Goal: Task Accomplishment & Management: Manage account settings

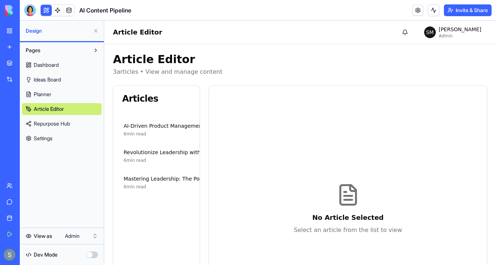
click at [179, 186] on div "6 min read" at bounding box center [232, 187] width 216 height 6
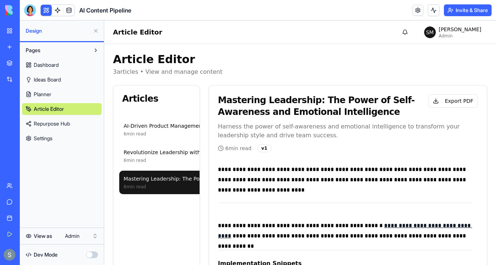
scroll to position [825, 0]
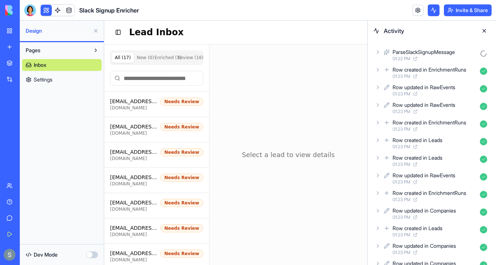
scroll to position [2252, 0]
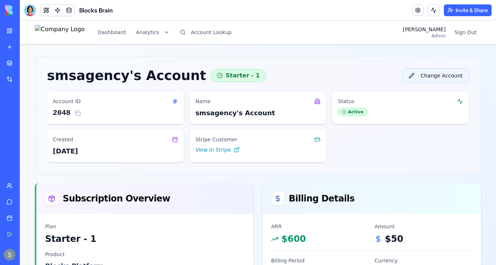
click at [456, 74] on button "Change Account" at bounding box center [436, 75] width 66 height 15
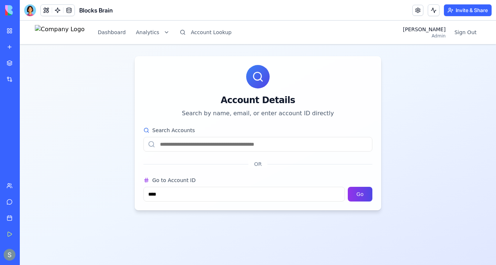
click at [279, 150] on input "Search Accounts" at bounding box center [258, 144] width 229 height 15
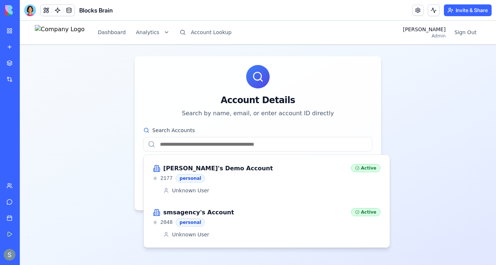
paste input "**********"
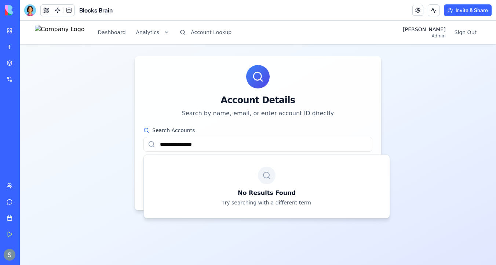
type input "**********"
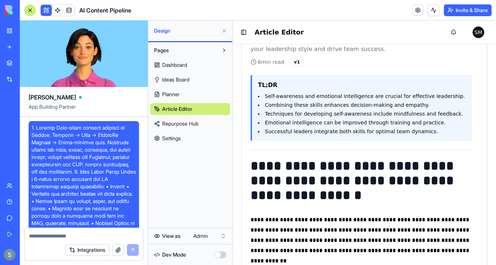
scroll to position [10220, 0]
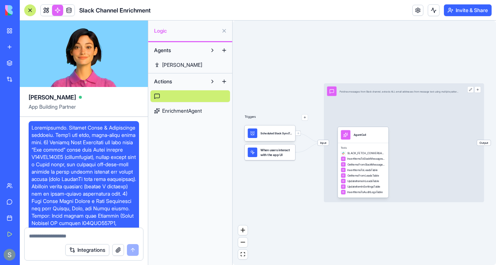
scroll to position [10654, 0]
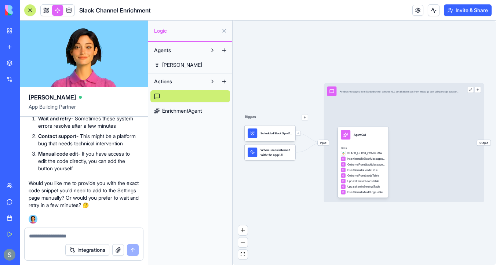
click at [177, 111] on span "EnrichmentAgent" at bounding box center [182, 110] width 40 height 7
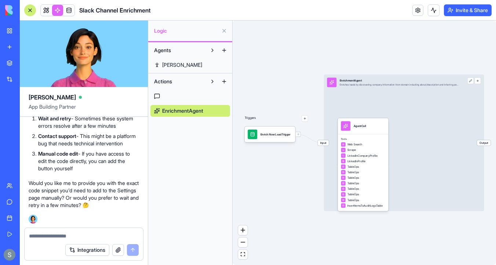
click at [181, 97] on link at bounding box center [191, 96] width 80 height 12
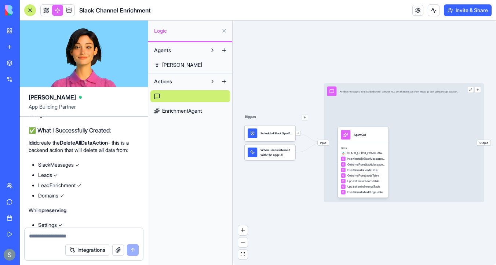
scroll to position [10163, 0]
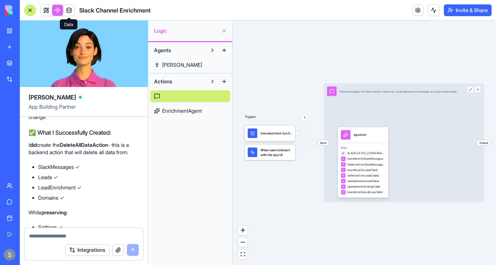
click at [69, 13] on link at bounding box center [69, 10] width 11 height 11
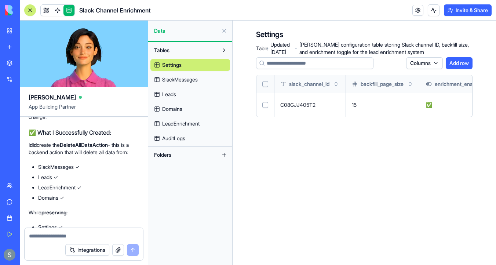
click at [176, 86] on div "Settings SlackMessages Leads Domains LeadEnrichment AuditLogs" at bounding box center [191, 100] width 80 height 88
click at [183, 80] on span "SlackMessages" at bounding box center [180, 79] width 36 height 7
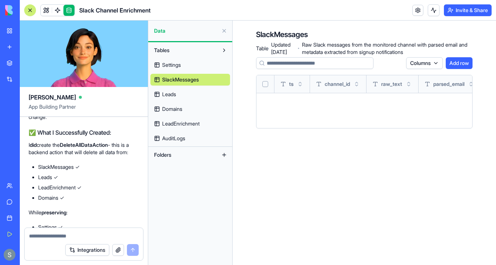
click at [194, 97] on link "Leads" at bounding box center [191, 94] width 80 height 12
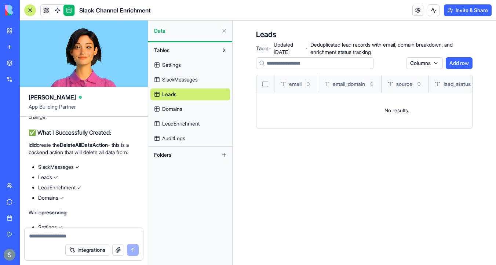
click at [198, 108] on link "Domains" at bounding box center [191, 109] width 80 height 12
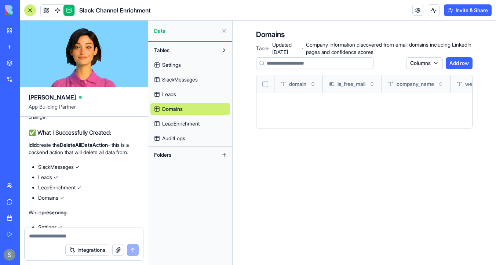
click at [200, 128] on link "LeadEnrichment" at bounding box center [191, 124] width 80 height 12
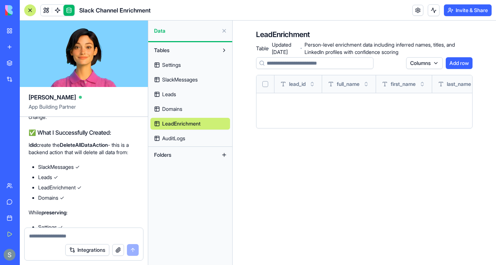
click at [199, 143] on link "AuditLogs" at bounding box center [191, 139] width 80 height 12
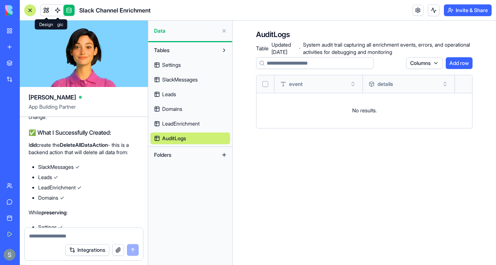
click at [44, 14] on link at bounding box center [46, 10] width 11 height 11
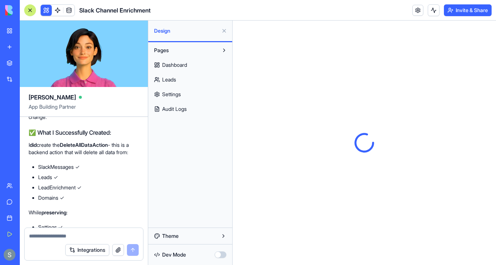
click at [210, 64] on link "Dashboard" at bounding box center [191, 65] width 80 height 12
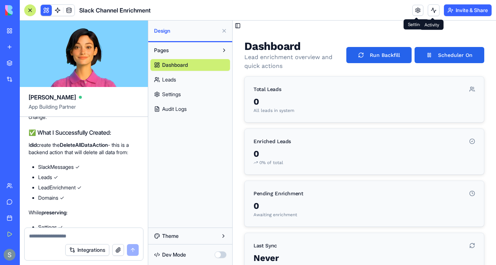
click at [429, 9] on button at bounding box center [434, 10] width 12 height 12
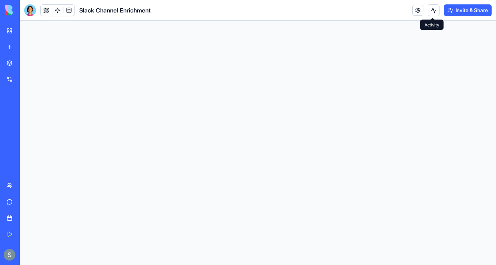
click at [434, 12] on button at bounding box center [434, 10] width 12 height 12
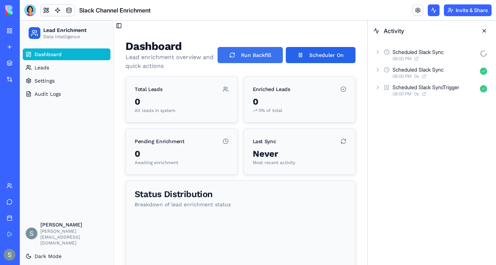
click at [255, 53] on button "Run Backfill" at bounding box center [250, 55] width 65 height 16
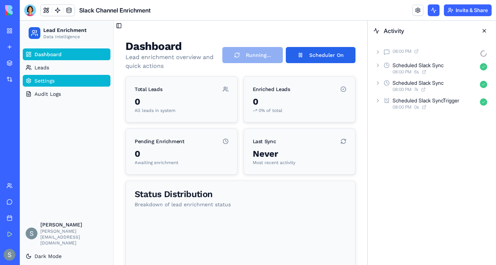
click at [71, 80] on link "Settings" at bounding box center [67, 81] width 88 height 12
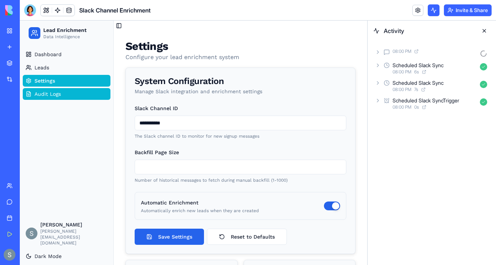
click at [89, 93] on link "Audit Logs" at bounding box center [67, 94] width 88 height 12
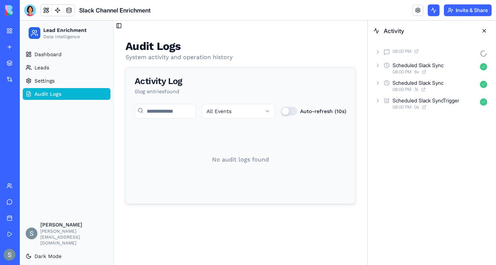
click at [294, 111] on button "Auto-refresh (10s)" at bounding box center [289, 111] width 16 height 9
click at [288, 112] on button "Auto-refresh (10s)" at bounding box center [289, 111] width 16 height 9
click at [63, 70] on link "Leads" at bounding box center [67, 68] width 88 height 12
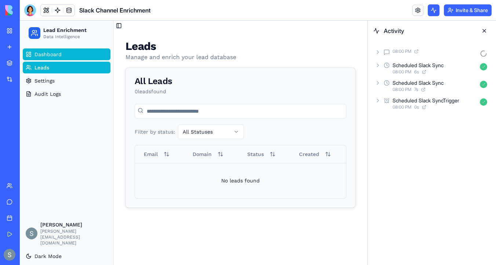
click at [69, 57] on link "Dashboard" at bounding box center [67, 54] width 88 height 12
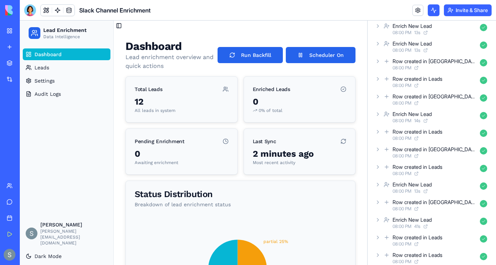
scroll to position [3676, 0]
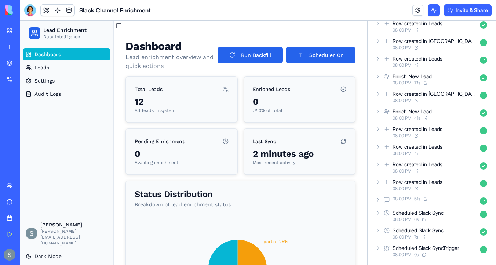
click at [378, 247] on icon at bounding box center [378, 248] width 6 height 6
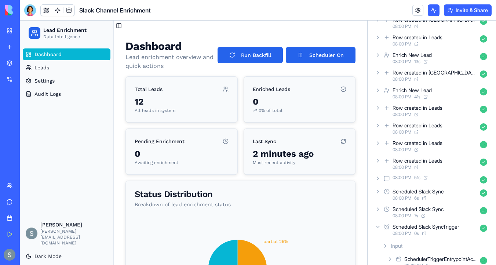
scroll to position [3709, 0]
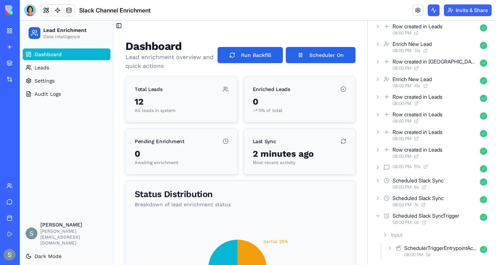
click at [377, 198] on icon at bounding box center [378, 198] width 6 height 6
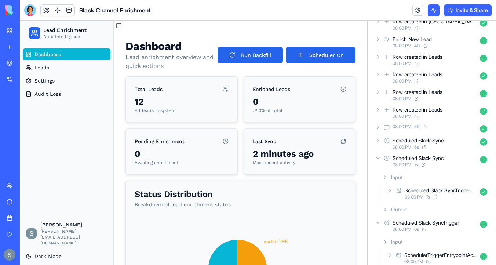
scroll to position [3756, 0]
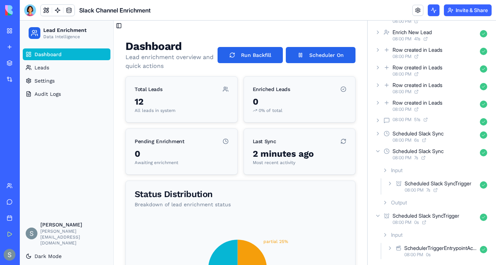
click at [386, 201] on icon at bounding box center [386, 203] width 6 height 6
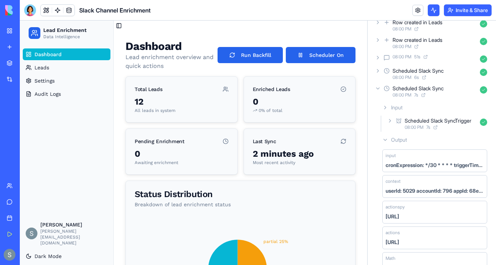
scroll to position [3818, 0]
click at [378, 88] on icon at bounding box center [378, 89] width 6 height 6
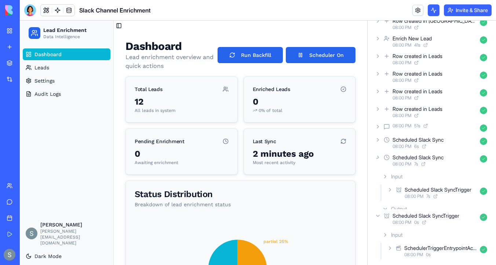
scroll to position [3709, 0]
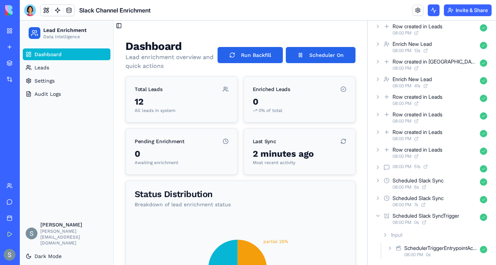
click at [379, 168] on icon at bounding box center [378, 167] width 6 height 6
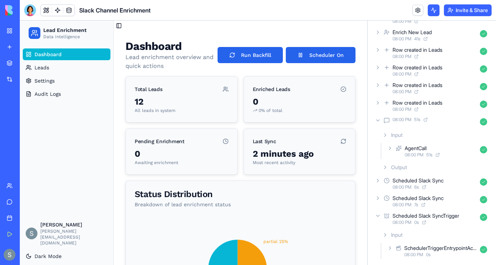
click at [384, 169] on icon at bounding box center [386, 167] width 6 height 6
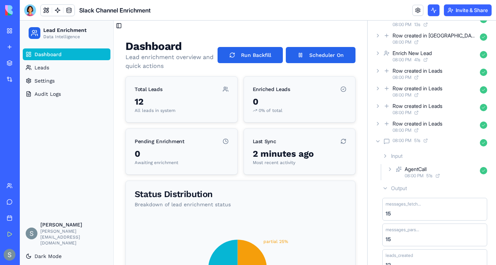
scroll to position [3721, 0]
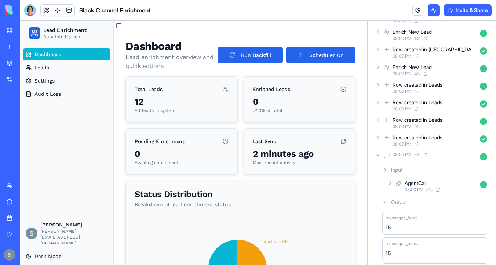
click at [381, 140] on icon at bounding box center [378, 138] width 6 height 6
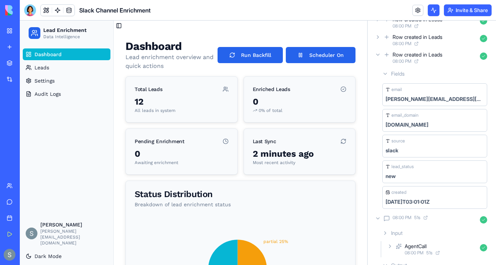
scroll to position [3808, 0]
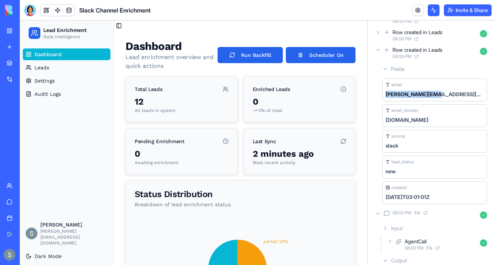
drag, startPoint x: 434, startPoint y: 94, endPoint x: 386, endPoint y: 94, distance: 48.5
click at [386, 94] on div "[PERSON_NAME][EMAIL_ADDRESS][DOMAIN_NAME]" at bounding box center [435, 94] width 98 height 7
copy div "[PERSON_NAME][EMAIL_ADDRESS][DOMAIN_NAME]"
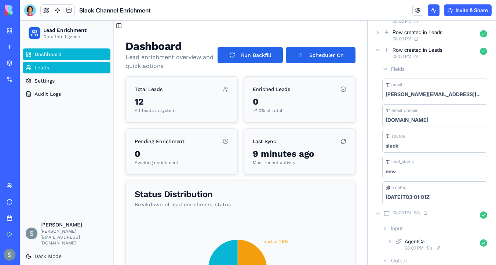
click at [52, 68] on link "Leads" at bounding box center [67, 68] width 88 height 12
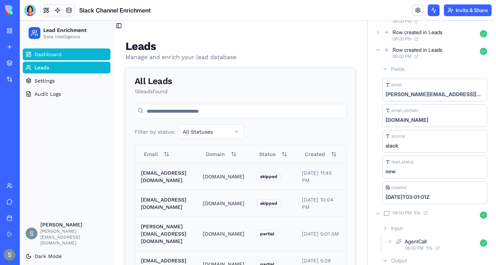
click at [59, 51] on span "Dashboard" at bounding box center [48, 54] width 27 height 7
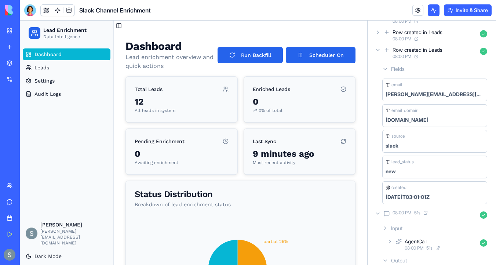
click at [381, 49] on icon at bounding box center [378, 50] width 6 height 6
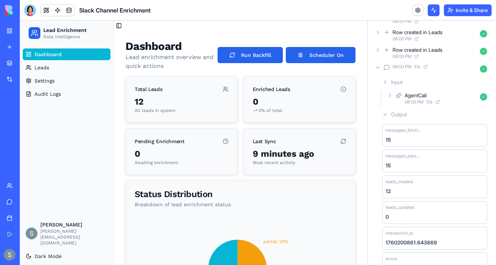
click at [378, 70] on icon at bounding box center [378, 68] width 6 height 6
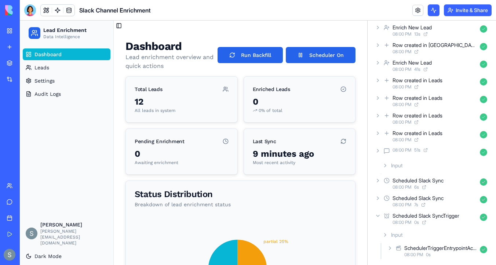
scroll to position [3709, 0]
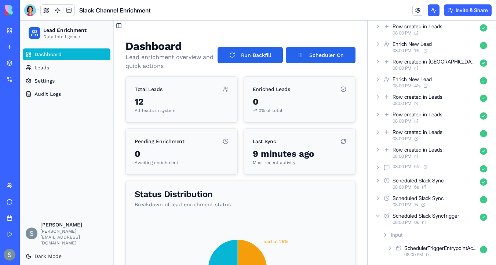
click at [379, 215] on icon at bounding box center [378, 215] width 3 height 1
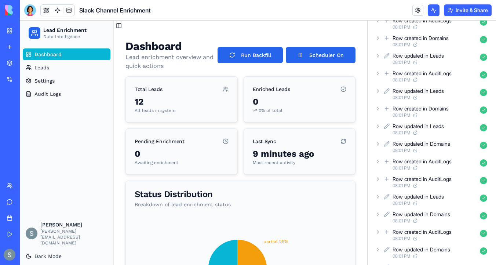
scroll to position [0, 0]
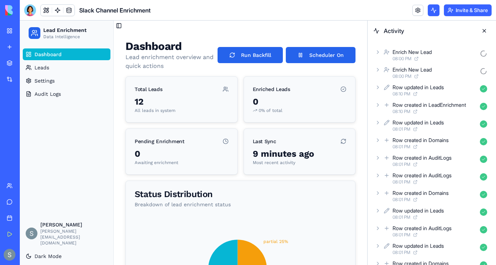
click at [382, 69] on div "Enrich New Lead 08:00 PM" at bounding box center [432, 73] width 117 height 16
click at [377, 66] on div "Enrich New Lead 08:00 PM" at bounding box center [432, 73] width 117 height 16
click at [31, 12] on div at bounding box center [30, 10] width 12 height 12
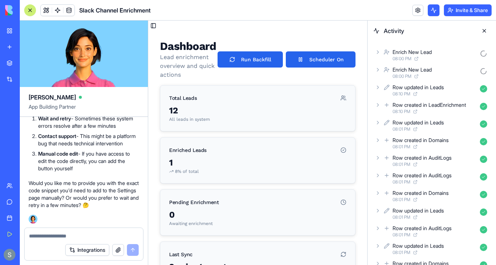
click at [62, 238] on textarea at bounding box center [84, 235] width 110 height 7
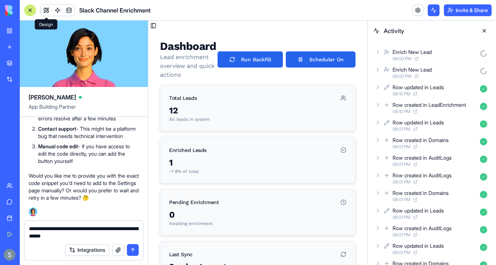
click at [46, 12] on button at bounding box center [46, 10] width 11 height 11
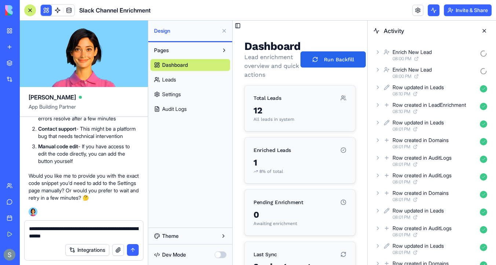
click at [186, 92] on link "Settings" at bounding box center [191, 94] width 80 height 12
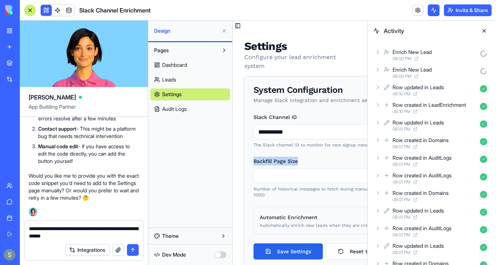
drag, startPoint x: 301, startPoint y: 162, endPoint x: 252, endPoint y: 160, distance: 48.5
click at [252, 160] on div "**********" at bounding box center [330, 191] width 170 height 156
copy label "Backfill Page Size"
click at [87, 238] on textarea "**********" at bounding box center [84, 232] width 110 height 15
paste textarea "**********"
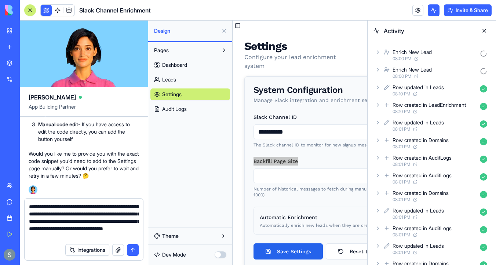
click at [381, 88] on div "Row updated in Leads 08:10 PM" at bounding box center [432, 90] width 117 height 16
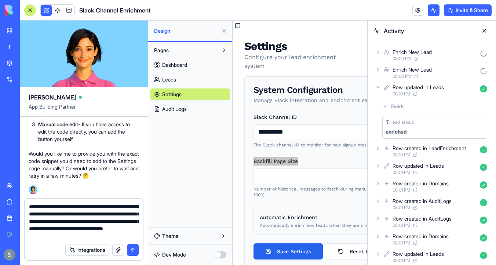
click at [378, 71] on icon at bounding box center [378, 70] width 6 height 6
click at [380, 70] on icon at bounding box center [378, 70] width 6 height 6
click at [383, 53] on div "Enrich New Lead 08:00 PM" at bounding box center [432, 55] width 117 height 16
click at [380, 68] on icon at bounding box center [378, 70] width 6 height 6
click at [133, 235] on textarea "**********" at bounding box center [84, 221] width 110 height 37
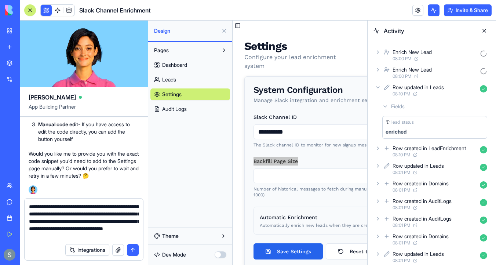
type textarea "**********"
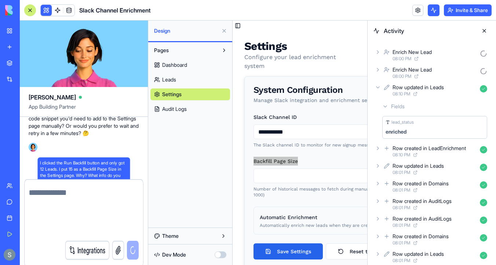
scroll to position [10704, 0]
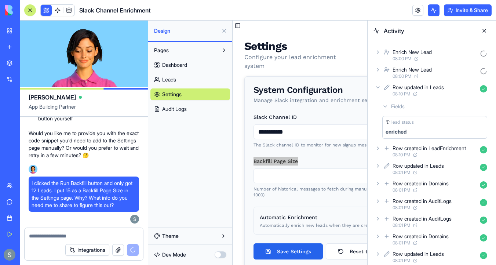
click at [193, 103] on link "Audit Logs" at bounding box center [191, 109] width 80 height 12
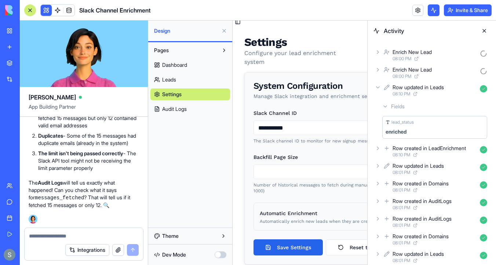
click at [194, 111] on link "Audit Logs" at bounding box center [191, 109] width 80 height 12
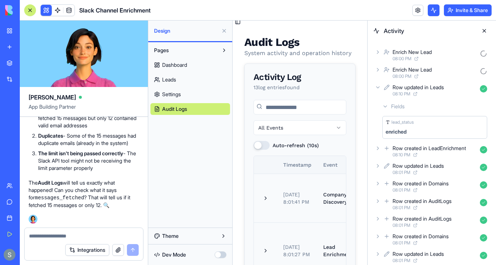
click at [297, 164] on th "Timestamp" at bounding box center [298, 165] width 40 height 18
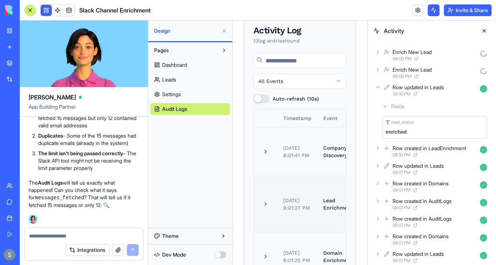
scroll to position [52, 0]
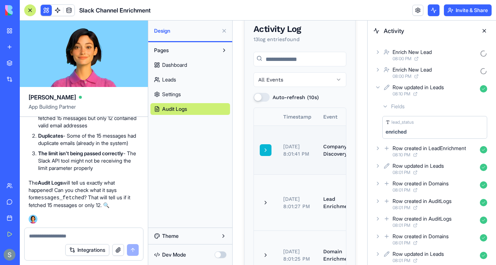
click at [263, 147] on button at bounding box center [266, 150] width 12 height 12
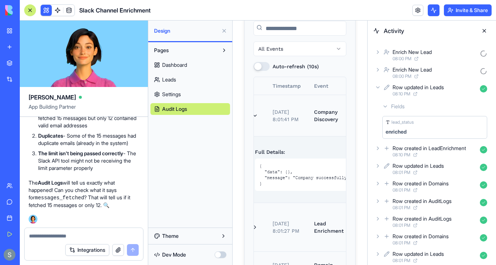
scroll to position [86, 0]
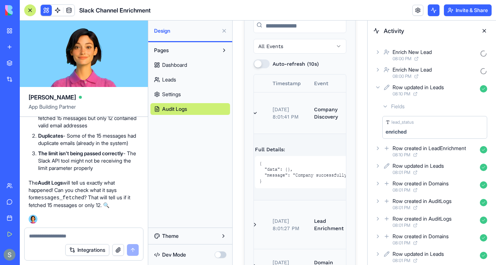
click at [485, 30] on button at bounding box center [485, 31] width 12 height 12
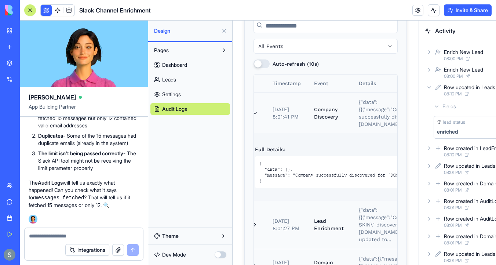
scroll to position [0, 0]
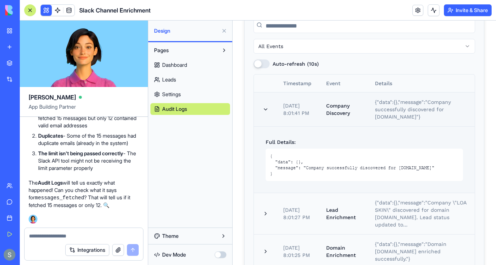
drag, startPoint x: 290, startPoint y: 180, endPoint x: 256, endPoint y: 100, distance: 87.0
copy tbody "Oct 11, 2025, 8:01:41 PM Company Discovery {"data":{},"message":"Company succes…"
click at [82, 234] on textarea at bounding box center [84, 235] width 110 height 7
paste textarea "**********"
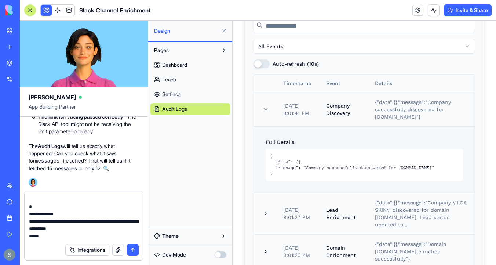
scroll to position [11059, 0]
click at [191, 81] on link "Leads" at bounding box center [191, 80] width 80 height 12
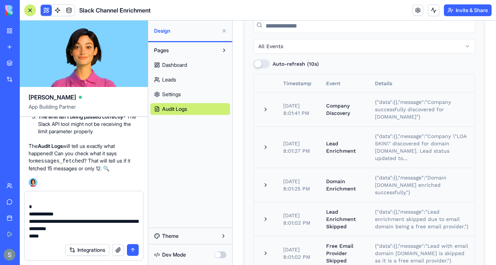
click at [194, 90] on link "Settings" at bounding box center [191, 94] width 80 height 12
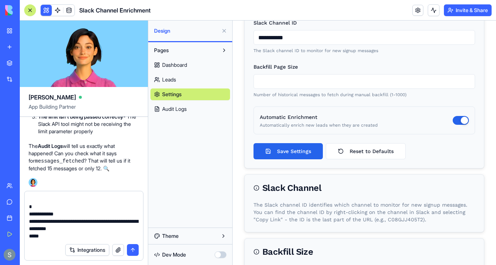
click at [194, 82] on link "Leads" at bounding box center [191, 80] width 80 height 12
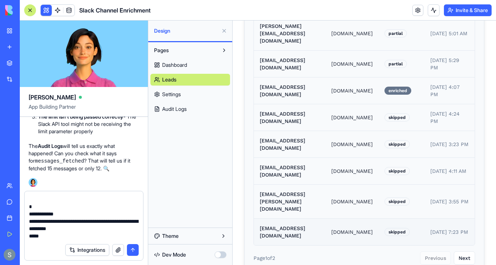
scroll to position [206, 0]
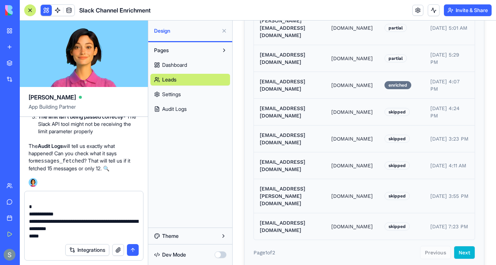
click at [465, 246] on button "Next" at bounding box center [464, 252] width 21 height 13
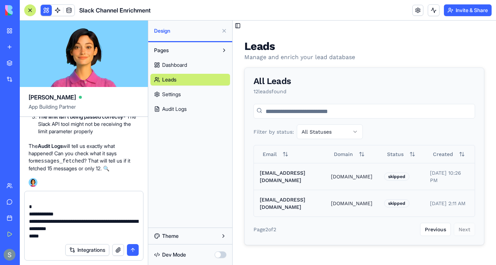
click at [77, 238] on textarea "**********" at bounding box center [84, 218] width 110 height 44
click at [68, 12] on link at bounding box center [69, 10] width 11 height 11
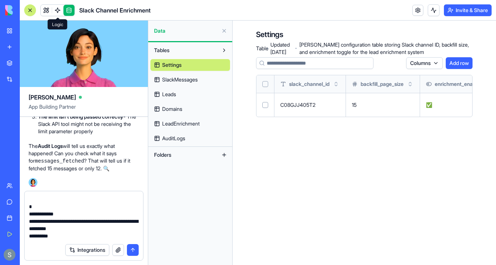
click at [57, 10] on link at bounding box center [57, 10] width 11 height 11
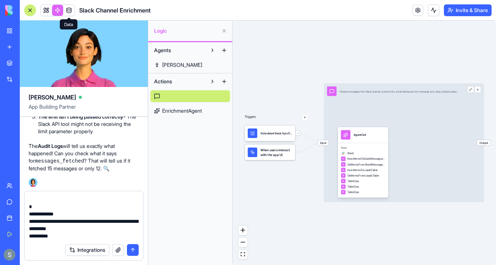
click at [69, 10] on link at bounding box center [69, 10] width 11 height 11
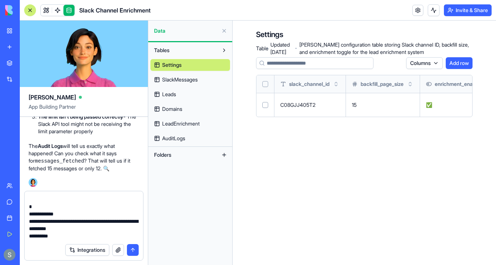
click at [189, 80] on span "SlackMessages" at bounding box center [180, 79] width 36 height 7
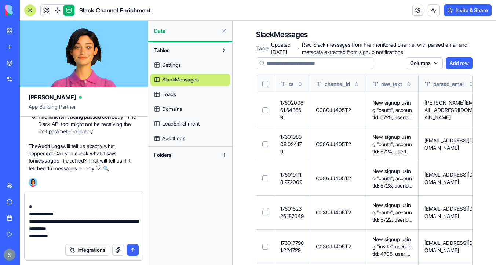
click at [267, 84] on button "Select all" at bounding box center [265, 84] width 6 height 6
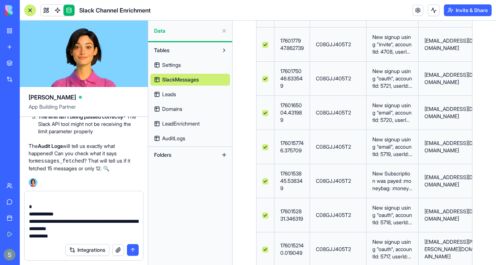
scroll to position [355, 0]
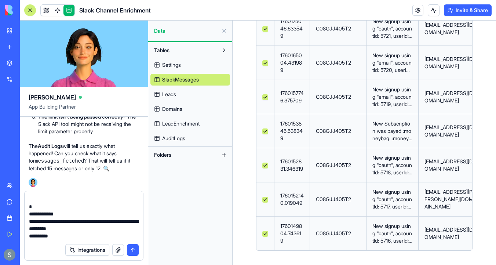
click at [93, 231] on textarea "**********" at bounding box center [84, 218] width 110 height 44
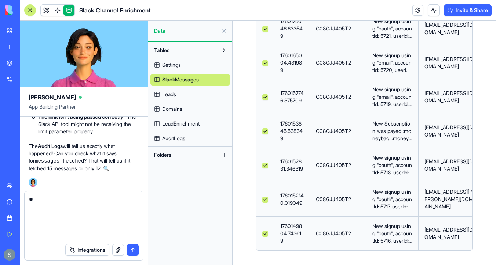
scroll to position [0, 0]
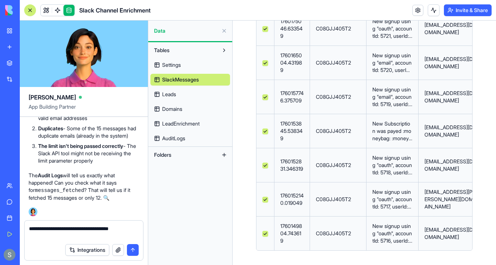
type textarea "**********"
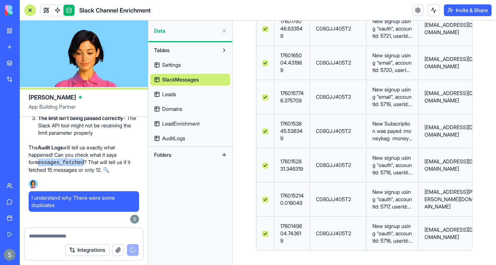
drag, startPoint x: 77, startPoint y: 163, endPoint x: 31, endPoint y: 163, distance: 45.9
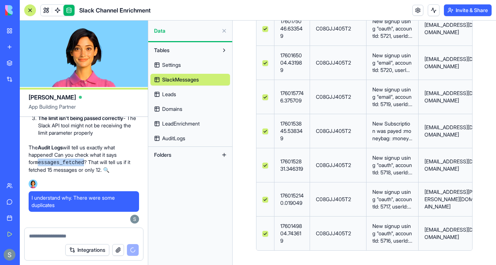
click at [35, 163] on code "messages_fetched" at bounding box center [59, 163] width 49 height 6
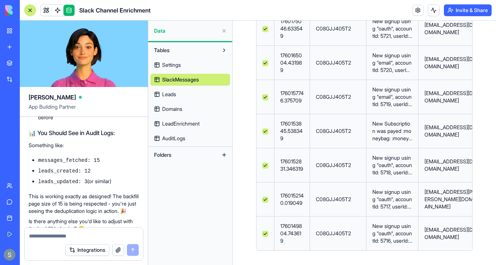
scroll to position [11170, 0]
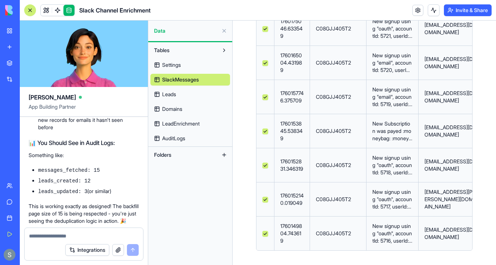
drag, startPoint x: 78, startPoint y: 200, endPoint x: 26, endPoint y: 202, distance: 51.8
copy code "messages_fetched"
click at [182, 140] on span "AuditLogs" at bounding box center [173, 138] width 23 height 7
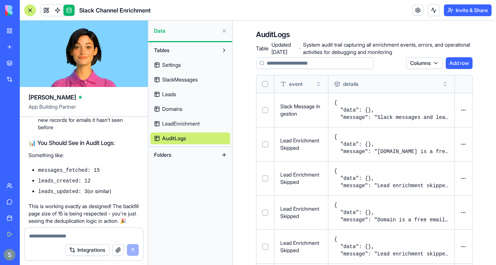
click at [32, 12] on div at bounding box center [30, 10] width 6 height 6
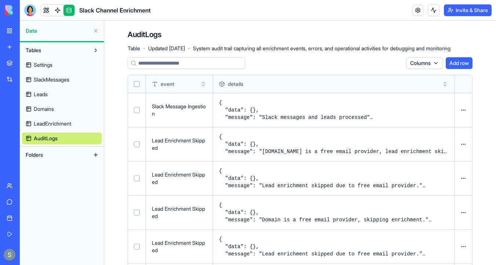
click at [193, 63] on input at bounding box center [186, 63] width 117 height 12
paste input "**********"
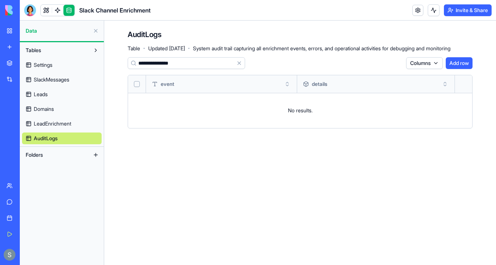
type input "**********"
click at [241, 62] on button "Clear" at bounding box center [239, 63] width 12 height 12
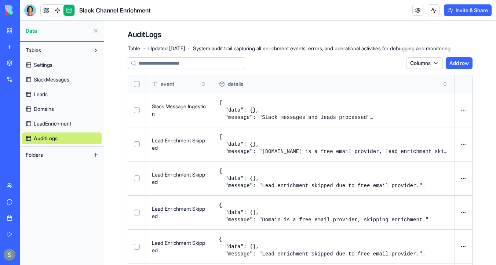
click at [213, 80] on th "event" at bounding box center [179, 84] width 67 height 18
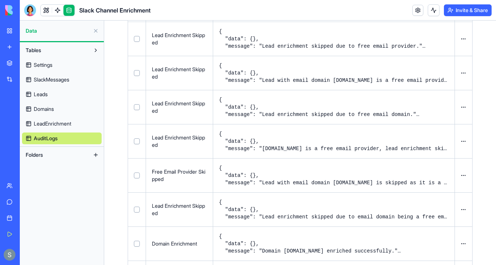
scroll to position [286, 0]
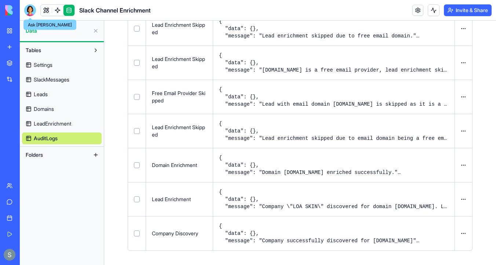
click at [32, 10] on div at bounding box center [30, 10] width 12 height 12
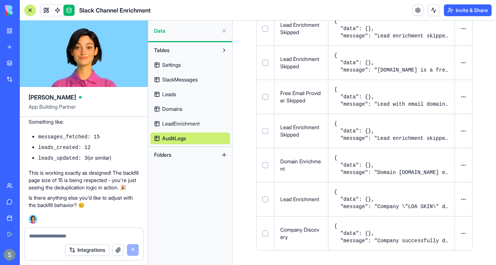
scroll to position [0, 0]
click at [76, 238] on textarea at bounding box center [84, 235] width 110 height 7
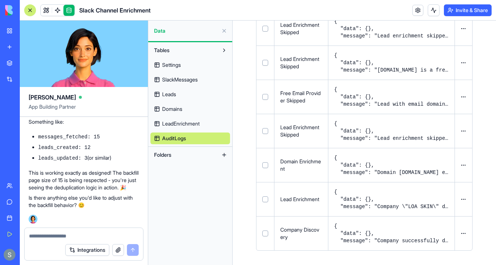
click at [75, 233] on textarea at bounding box center [84, 235] width 110 height 7
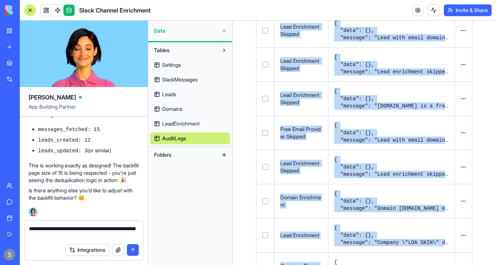
scroll to position [286, 0]
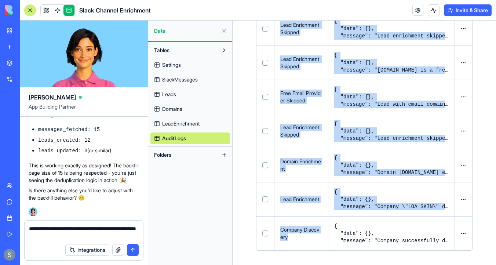
drag, startPoint x: 281, startPoint y: 71, endPoint x: 452, endPoint y: 248, distance: 245.4
click at [452, 248] on tbody "Slack Message Ingestion { "data": {}, "message": "Slack messages and leads proc…" at bounding box center [365, 29] width 216 height 444
copy tbody "Slack Message Ingestion { "data": {}, "message": "Slack messages and leads proc…"
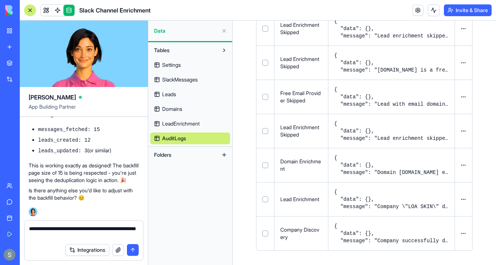
click at [107, 239] on textarea "**********" at bounding box center [84, 232] width 110 height 15
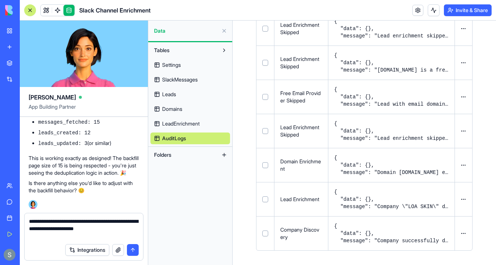
paste textarea "**********"
type textarea "**********"
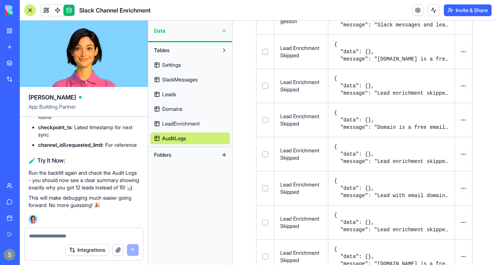
scroll to position [0, 0]
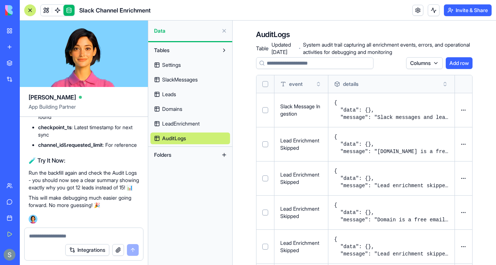
click at [267, 80] on div at bounding box center [265, 84] width 6 height 18
click at [267, 84] on button "Select all" at bounding box center [265, 84] width 6 height 6
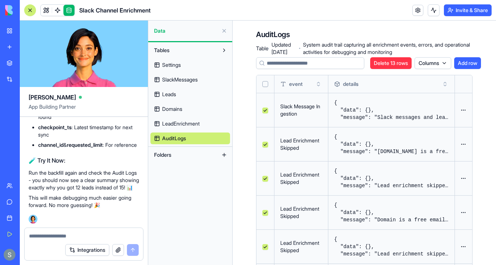
click at [385, 61] on button "Delete 13 rows" at bounding box center [390, 63] width 41 height 12
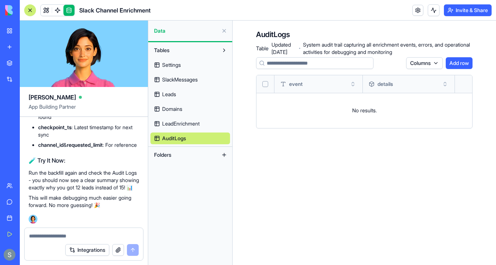
click at [180, 124] on span "LeadEnrichment" at bounding box center [180, 123] width 37 height 7
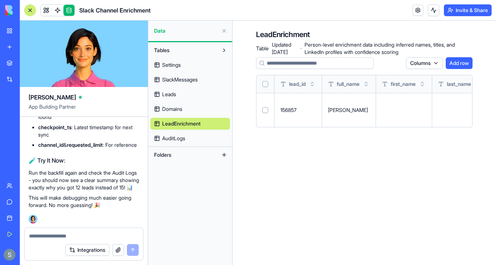
click at [261, 65] on icon at bounding box center [262, 63] width 6 height 6
click at [259, 63] on icon at bounding box center [262, 63] width 6 height 6
click at [264, 82] on button "Select all" at bounding box center [265, 84] width 6 height 6
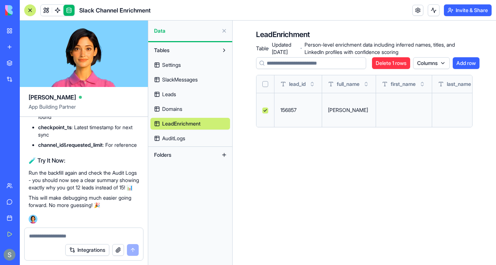
click at [401, 59] on button "Delete 1 rows" at bounding box center [391, 63] width 38 height 12
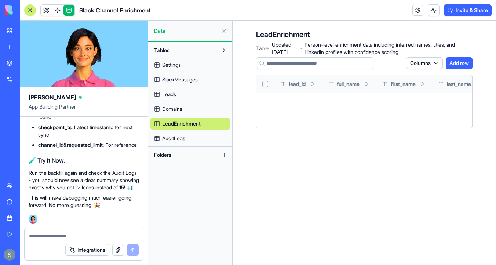
click at [198, 109] on link "Domains" at bounding box center [191, 109] width 80 height 12
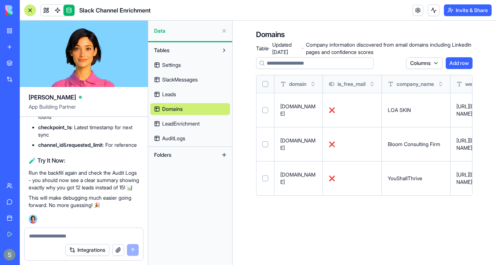
click at [265, 86] on button "Select all" at bounding box center [265, 84] width 6 height 6
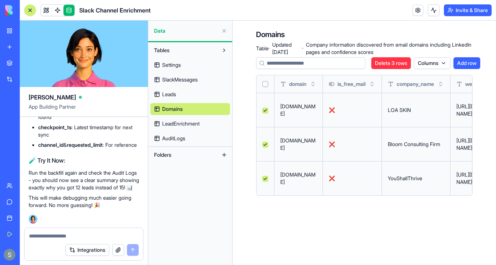
click at [398, 68] on button "Delete 3 rows" at bounding box center [392, 63] width 40 height 12
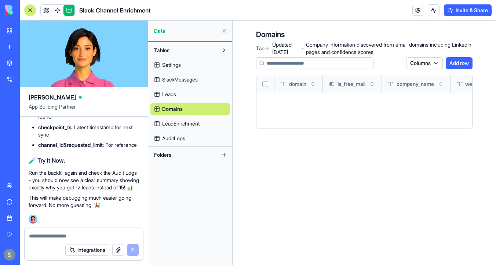
click at [177, 91] on link "Leads" at bounding box center [191, 94] width 80 height 12
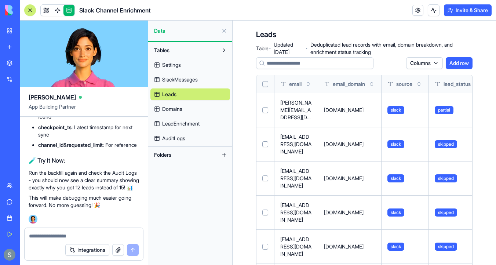
click at [267, 84] on button "Select all" at bounding box center [265, 84] width 6 height 6
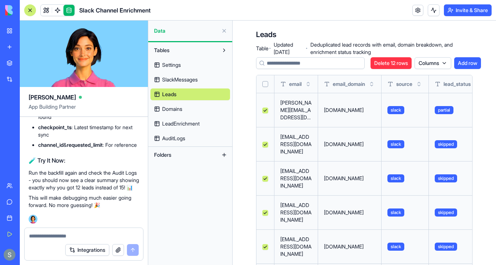
click at [401, 63] on button "Delete 12 rows" at bounding box center [391, 63] width 41 height 12
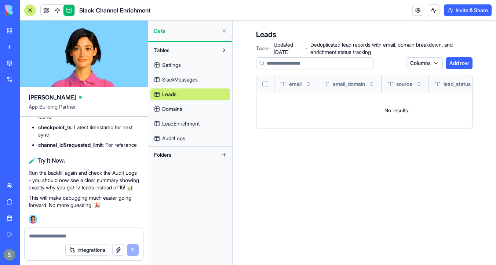
click at [196, 82] on span "SlackMessages" at bounding box center [180, 79] width 36 height 7
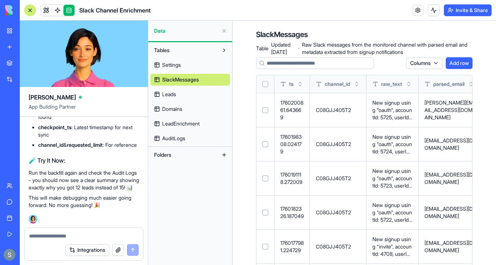
click at [265, 83] on button "Select all" at bounding box center [265, 84] width 6 height 6
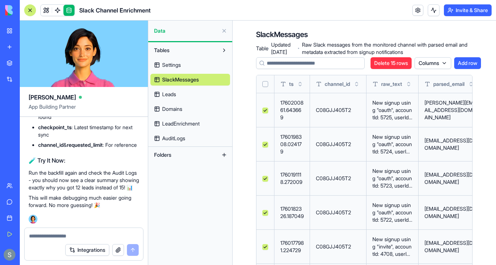
click at [395, 62] on button "Delete 15 rows" at bounding box center [391, 63] width 41 height 12
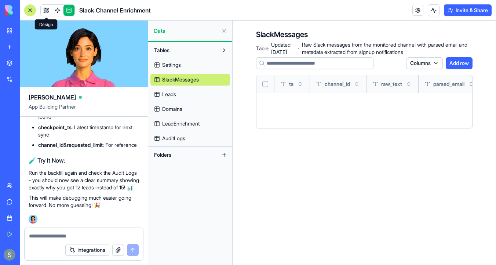
click at [45, 11] on link at bounding box center [46, 10] width 11 height 11
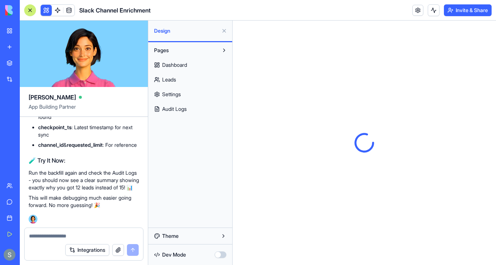
click at [185, 62] on span "Dashboard" at bounding box center [174, 64] width 25 height 7
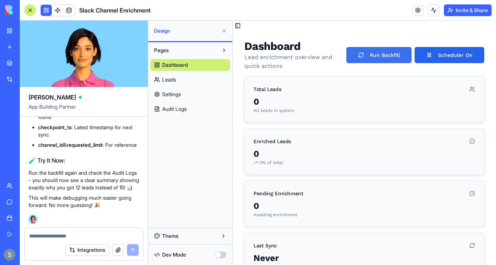
click at [371, 59] on button "Run Backfill" at bounding box center [379, 55] width 65 height 16
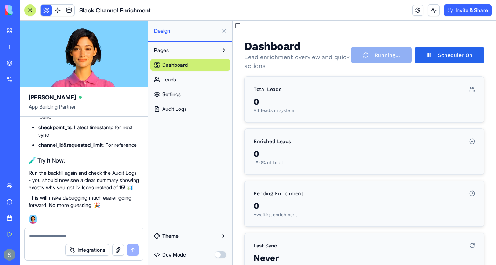
click at [28, 10] on div at bounding box center [30, 10] width 6 height 6
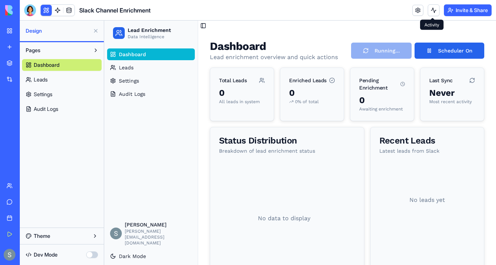
click at [435, 11] on button at bounding box center [434, 10] width 12 height 12
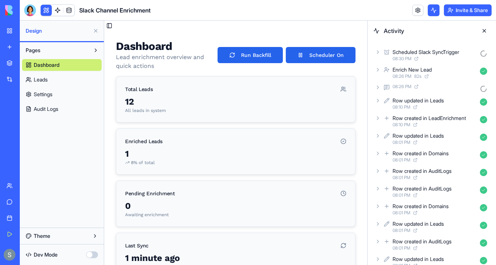
click at [64, 82] on link "Leads" at bounding box center [62, 80] width 80 height 12
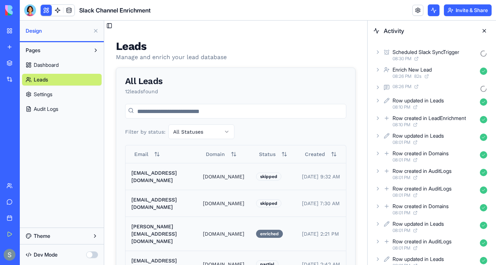
click at [375, 52] on icon at bounding box center [378, 52] width 6 height 6
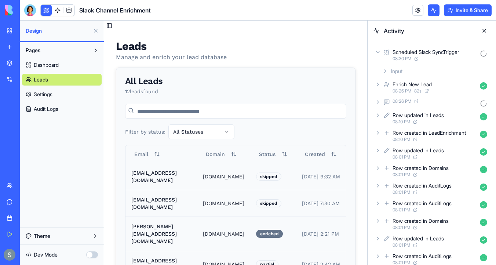
click at [387, 72] on icon at bounding box center [386, 71] width 6 height 6
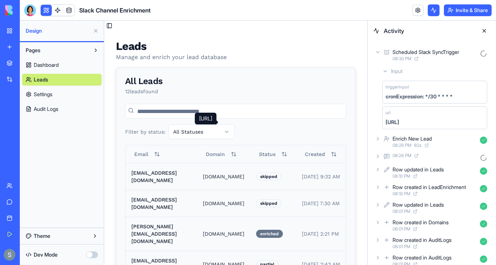
click at [399, 120] on div "http://prod-webhooks-app.webhooks.svc.cluster.local.:3000/webhooks/trigger/68e9…" at bounding box center [393, 122] width 14 height 7
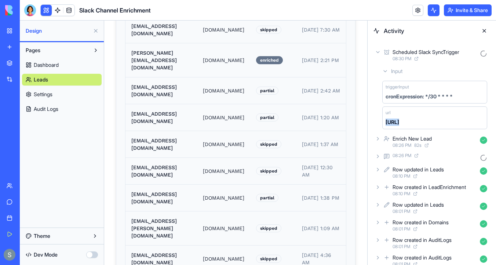
scroll to position [174, 0]
click at [240, 55] on td "[DOMAIN_NAME]" at bounding box center [223, 60] width 53 height 34
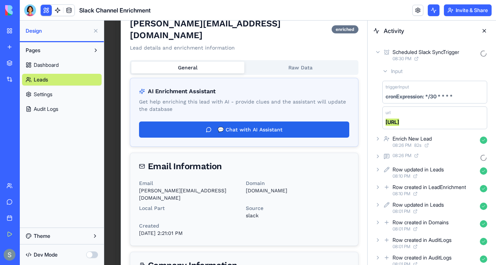
scroll to position [0, 0]
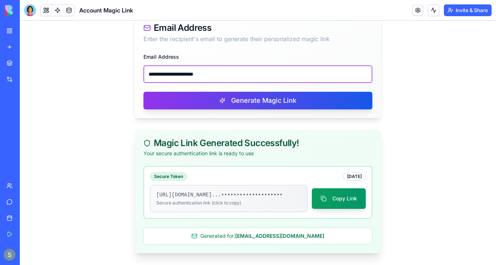
click at [211, 69] on input "**********" at bounding box center [258, 74] width 229 height 18
paste input "email"
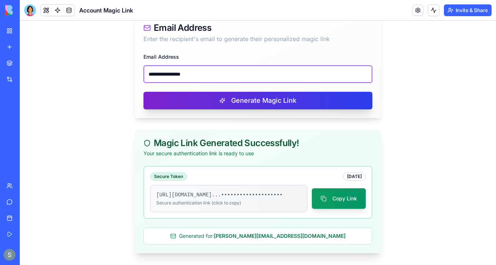
type input "**********"
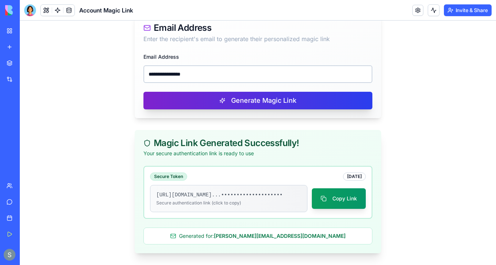
click at [228, 95] on button "Generate Magic Link" at bounding box center [258, 101] width 229 height 18
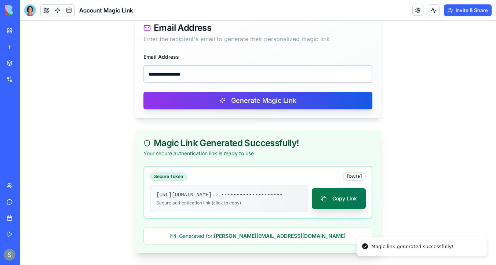
click at [350, 192] on button "Copy Link" at bounding box center [339, 198] width 54 height 21
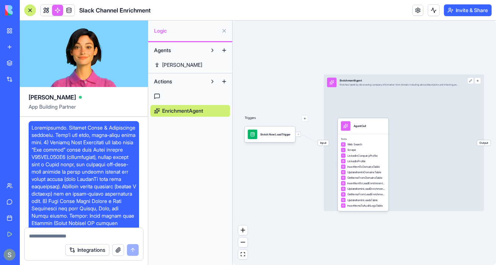
scroll to position [10654, 0]
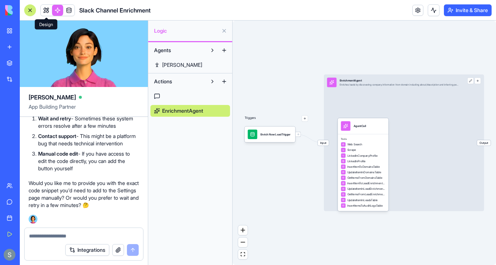
click at [46, 10] on link at bounding box center [46, 10] width 11 height 11
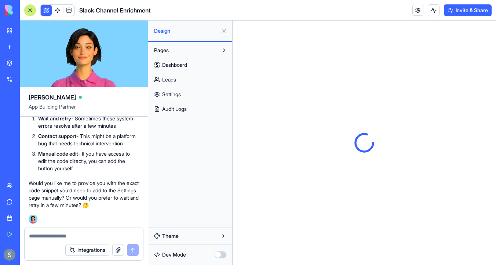
click at [187, 78] on link "Leads" at bounding box center [191, 80] width 80 height 12
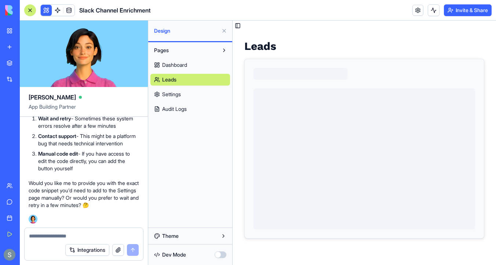
click at [28, 11] on div at bounding box center [30, 10] width 6 height 6
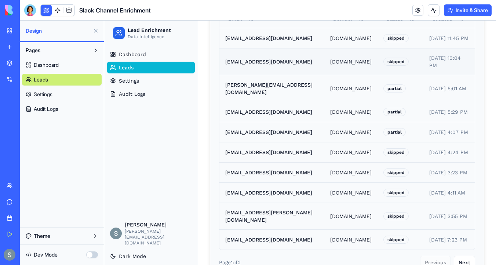
scroll to position [173, 0]
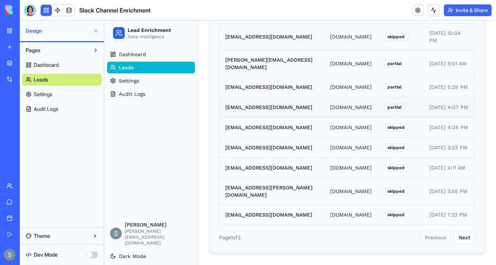
click at [388, 108] on div "partial" at bounding box center [395, 107] width 22 height 8
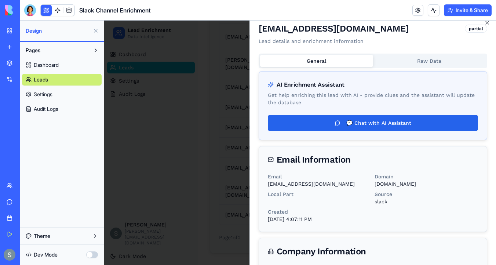
scroll to position [0, 0]
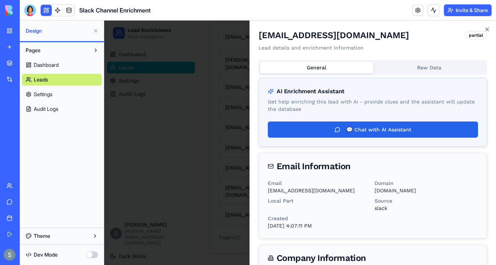
click at [273, 191] on p "[EMAIL_ADDRESS][DOMAIN_NAME]" at bounding box center [320, 190] width 104 height 7
copy p "mark"
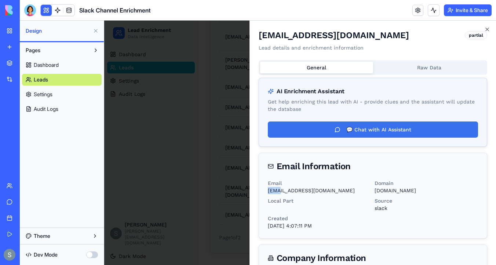
click at [363, 127] on button "💬 Chat with AI Assistant" at bounding box center [373, 130] width 210 height 16
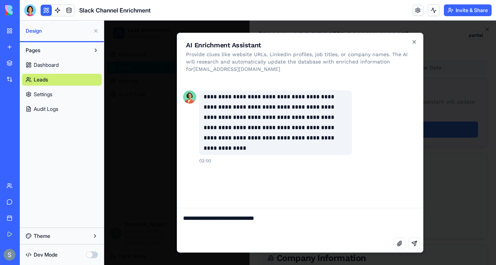
type textarea "**********"
